Goal: Information Seeking & Learning: Learn about a topic

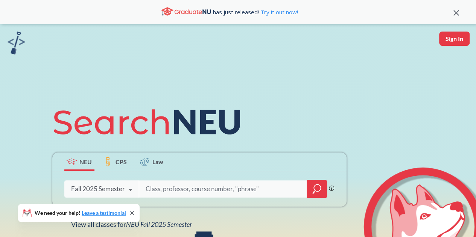
click at [237, 193] on input "search" at bounding box center [223, 189] width 156 height 16
type input "eng"
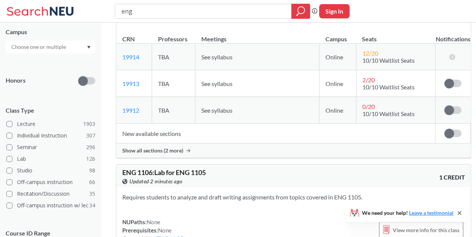
scroll to position [150, 0]
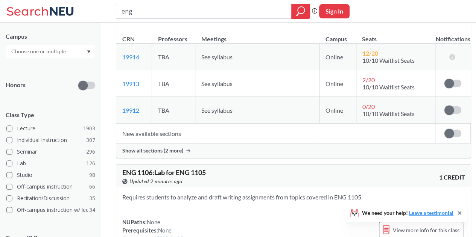
click at [74, 51] on div at bounding box center [51, 51] width 90 height 13
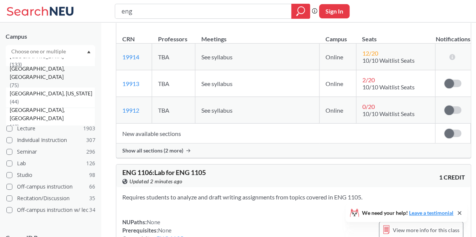
scroll to position [61, 0]
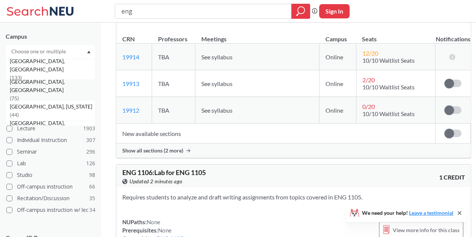
click at [62, 74] on div "[GEOGRAPHIC_DATA], [GEOGRAPHIC_DATA] ( 133 )" at bounding box center [51, 69] width 90 height 21
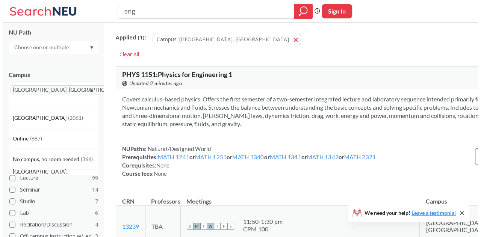
scroll to position [150, 0]
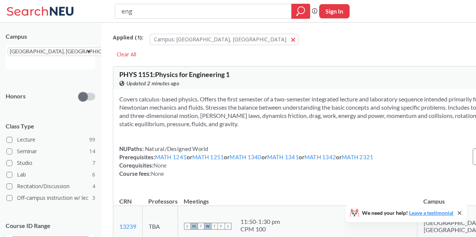
click at [172, 17] on input "eng" at bounding box center [203, 11] width 165 height 13
type input "first year writing"
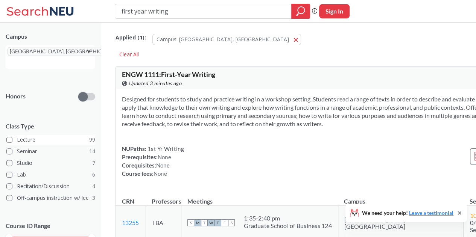
click at [79, 135] on label "Lecture 99" at bounding box center [50, 140] width 89 height 10
click at [23, 136] on input "Lecture 99" at bounding box center [20, 139] width 6 height 6
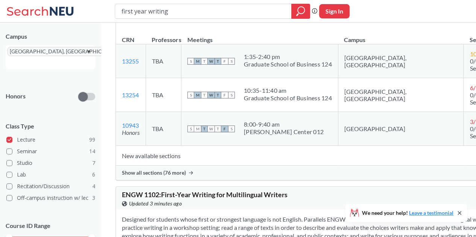
scroll to position [164, 0]
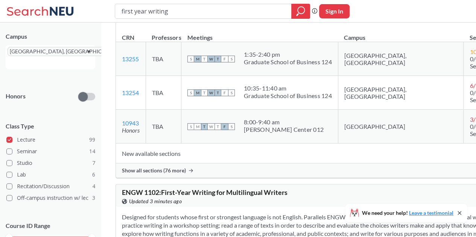
click at [175, 174] on span "Show all sections (76 more)" at bounding box center [154, 170] width 64 height 7
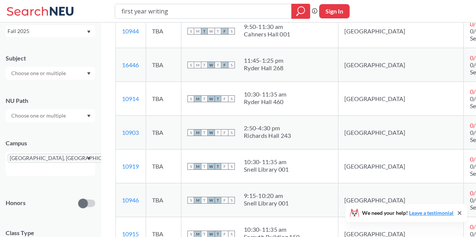
scroll to position [43, 0]
click at [30, 165] on input "text" at bounding box center [19, 169] width 22 height 9
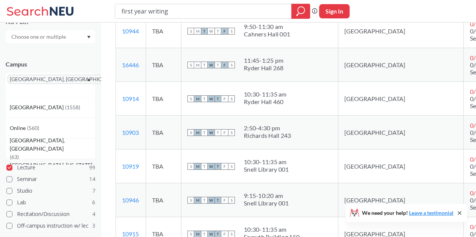
scroll to position [123, 0]
click at [42, 76] on span "[GEOGRAPHIC_DATA], [GEOGRAPHIC_DATA]" at bounding box center [68, 78] width 120 height 9
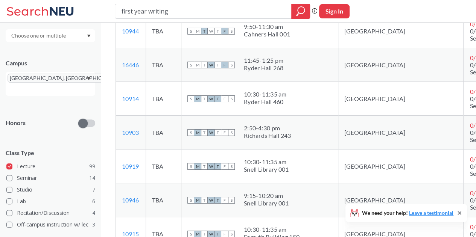
click at [81, 68] on div "Campus [GEOGRAPHIC_DATA], [GEOGRAPHIC_DATA]" at bounding box center [51, 74] width 90 height 44
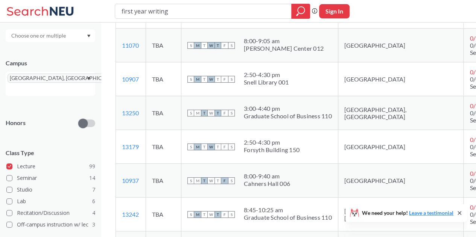
scroll to position [2440, 0]
